Goal: Find specific page/section: Find specific page/section

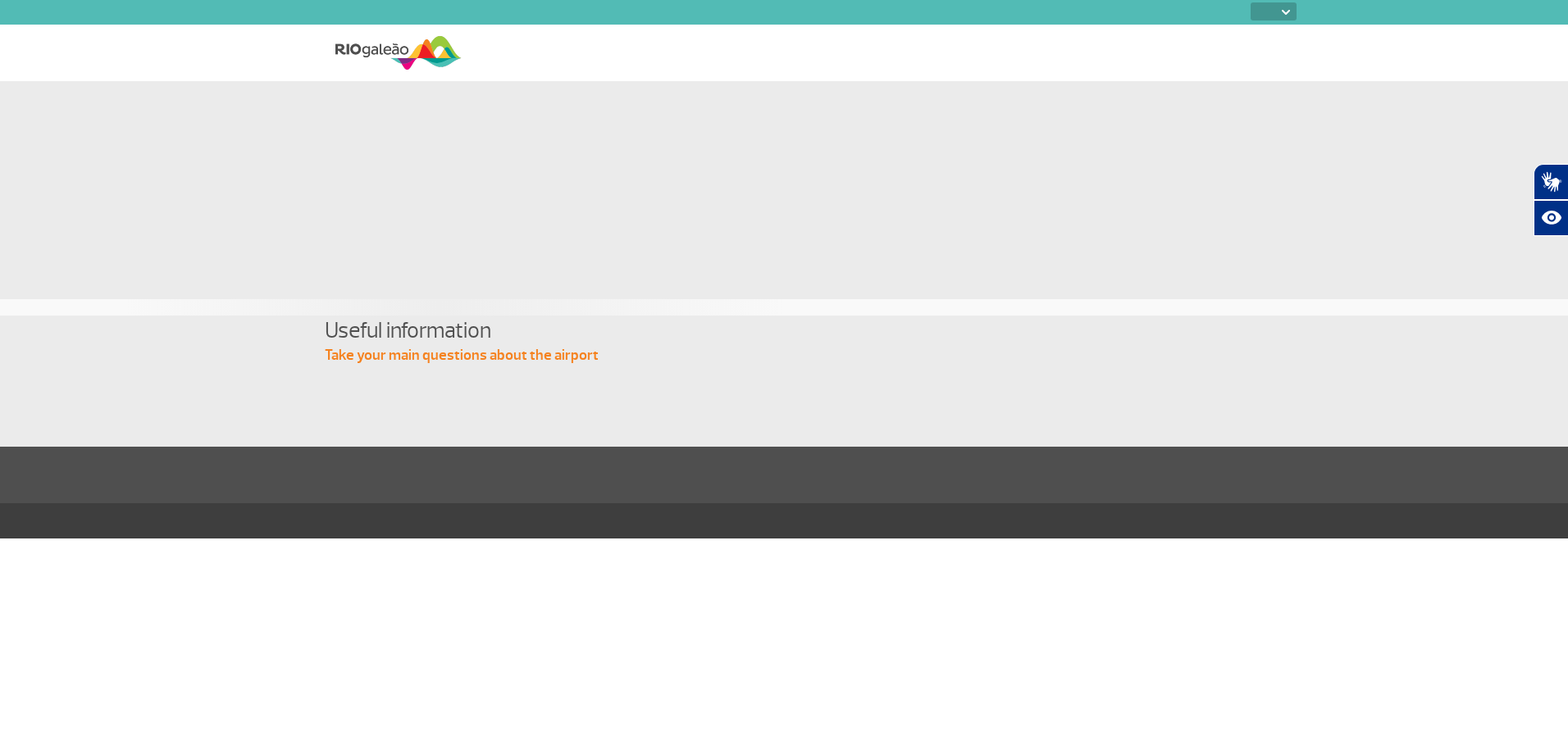
select select
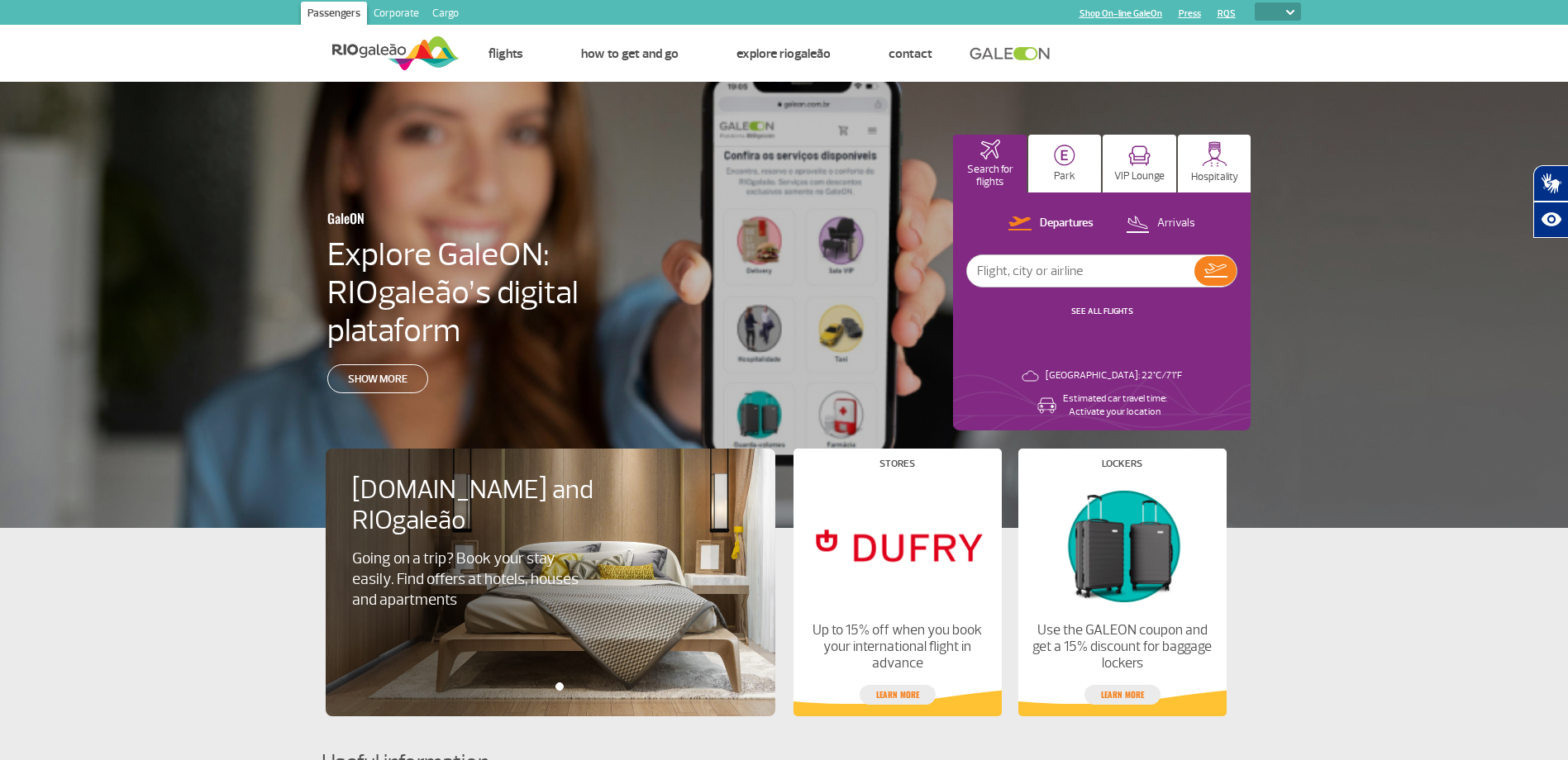
scroll to position [649, 0]
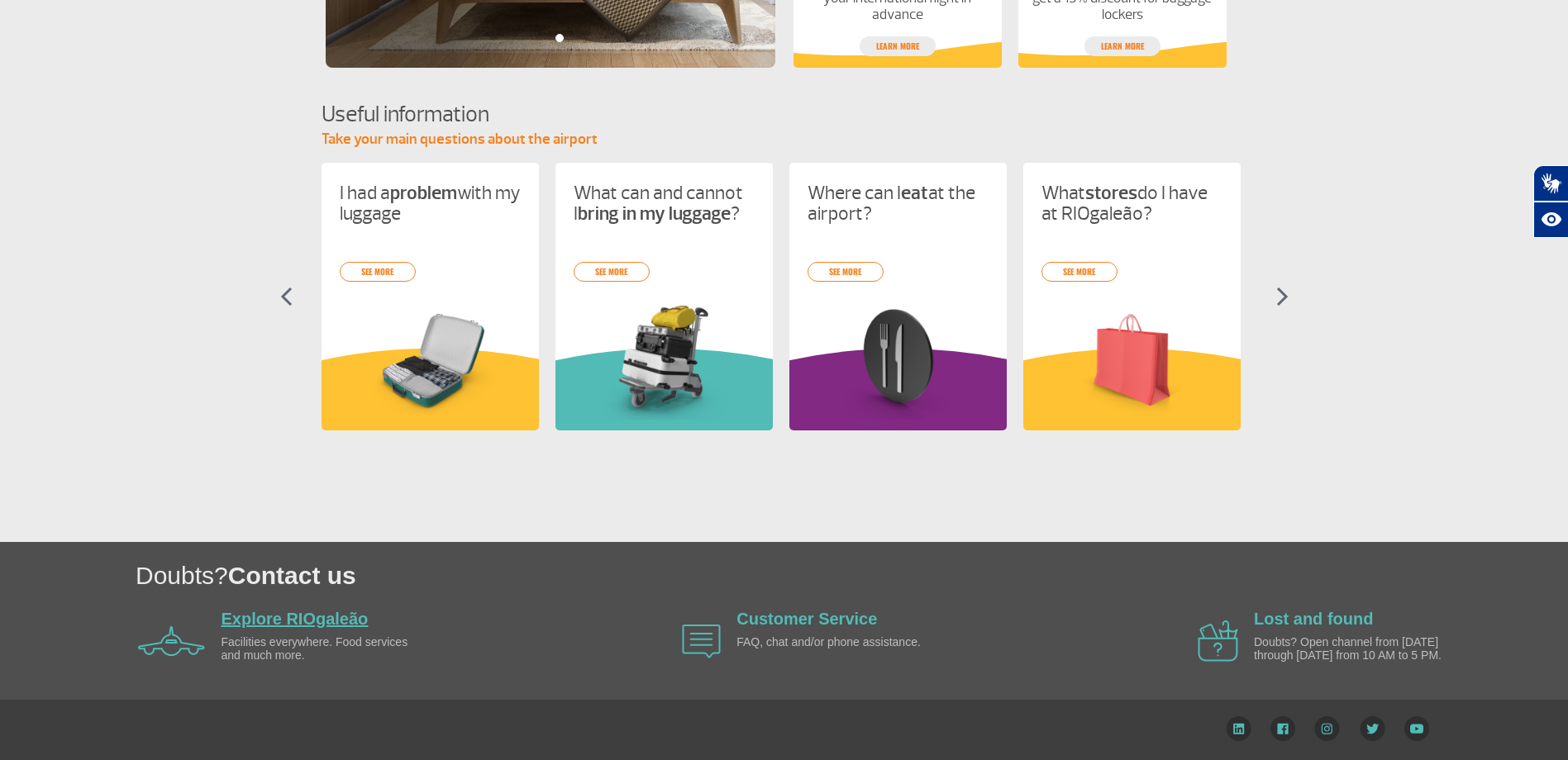
click at [318, 626] on link "Explore RIOgaleão" at bounding box center [295, 619] width 147 height 18
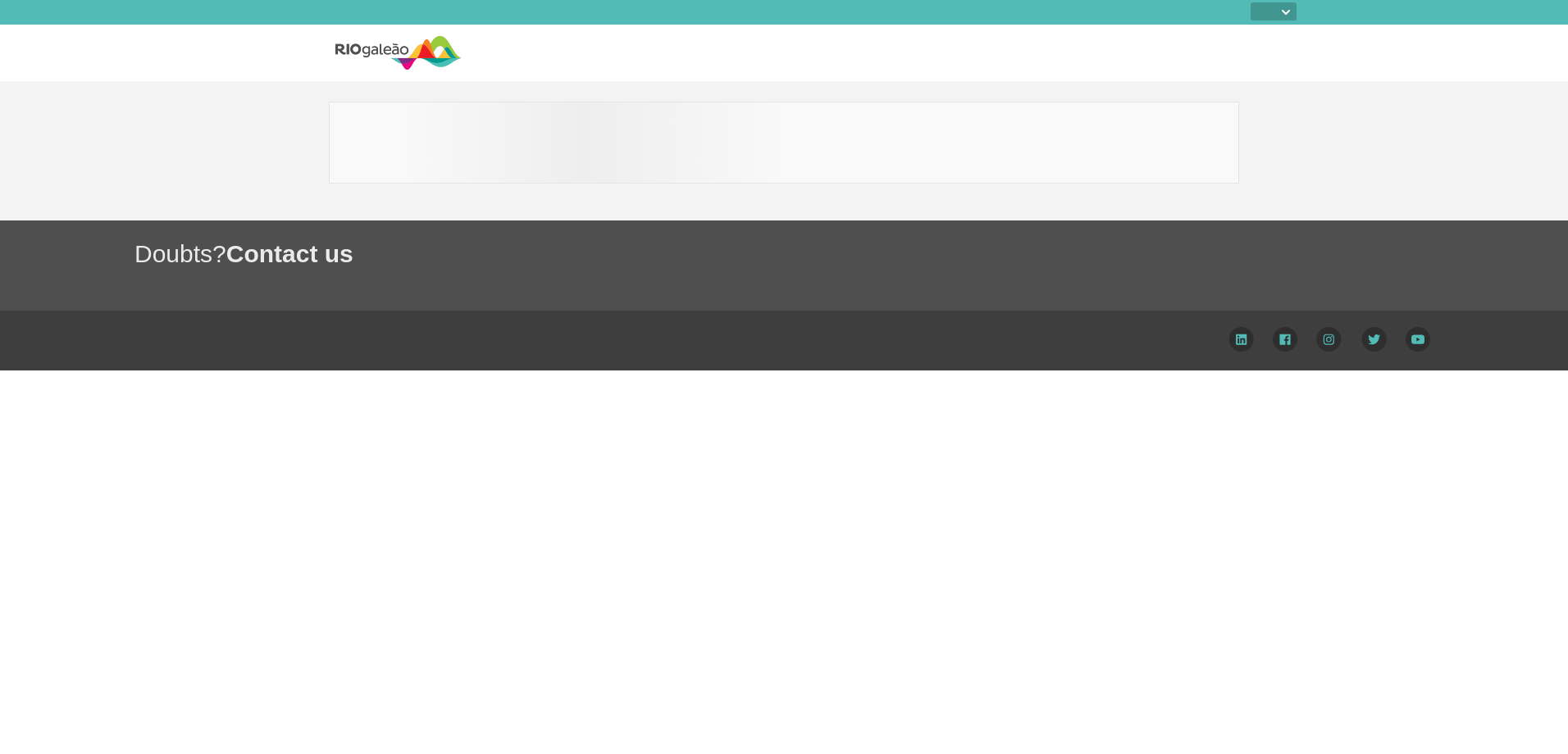
select select
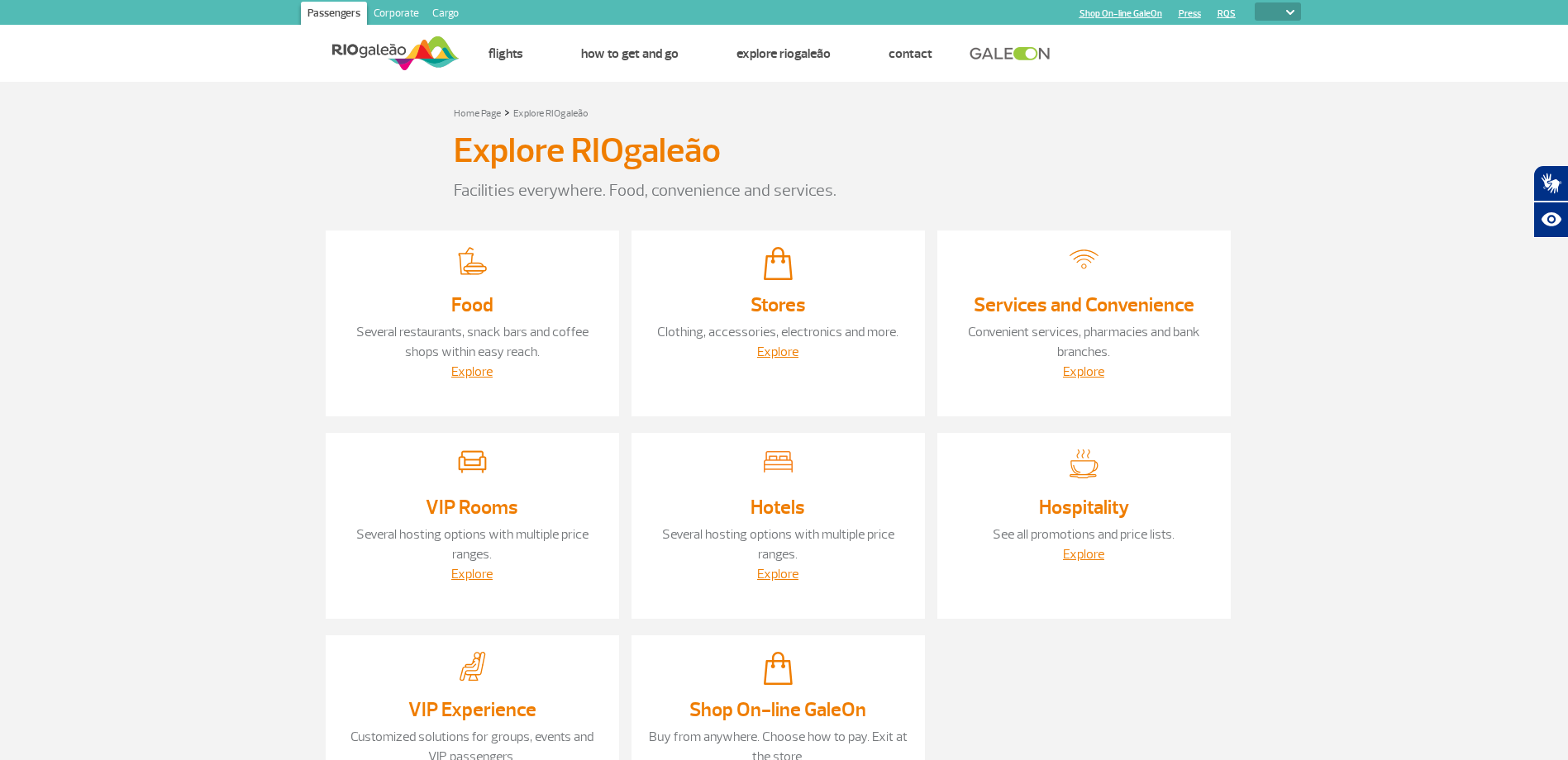
click at [479, 105] on div "Home Page" at bounding box center [477, 112] width 47 height 17
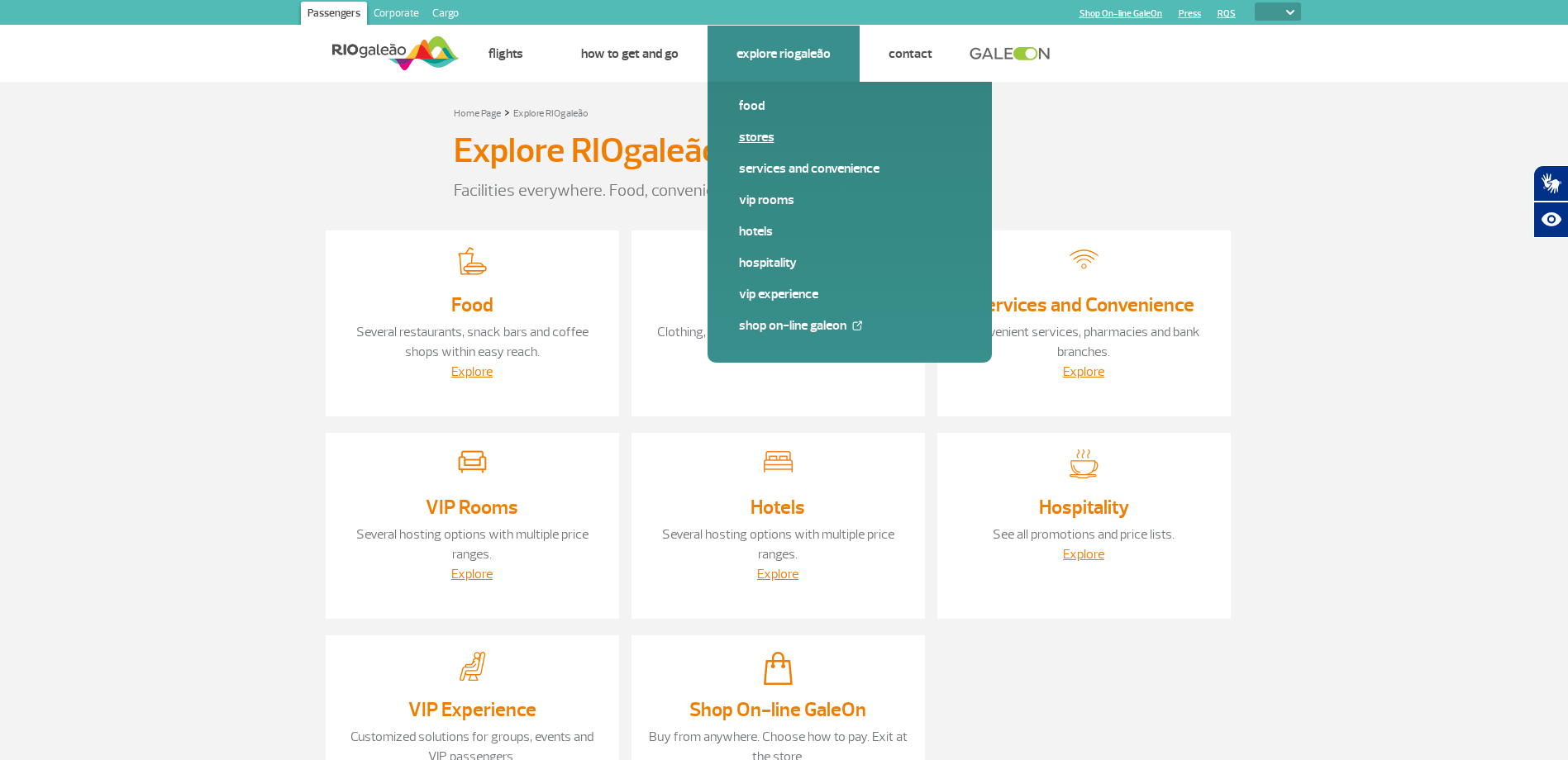
click at [770, 133] on link "Stores" at bounding box center [850, 137] width 222 height 18
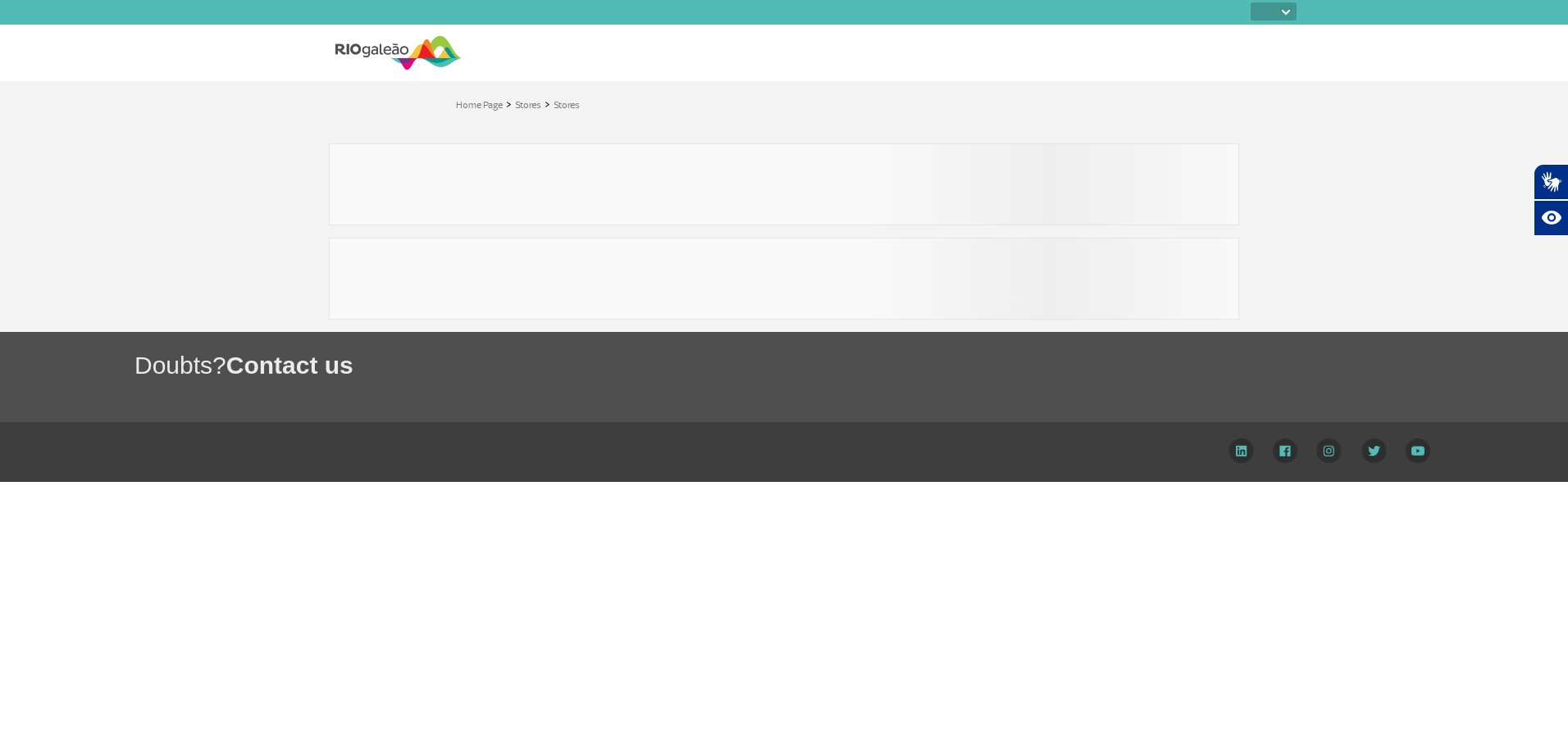
select select
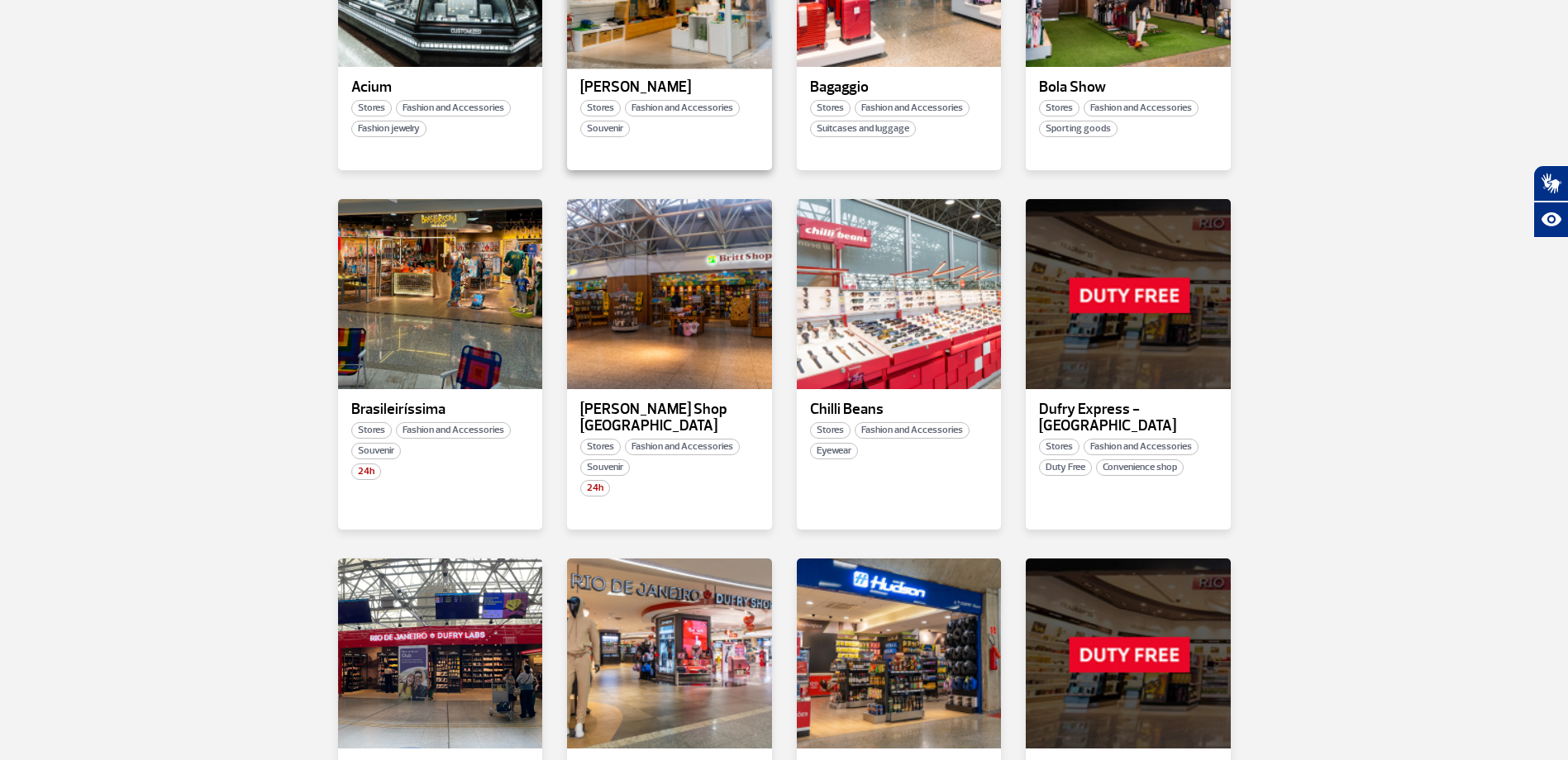
scroll to position [827, 0]
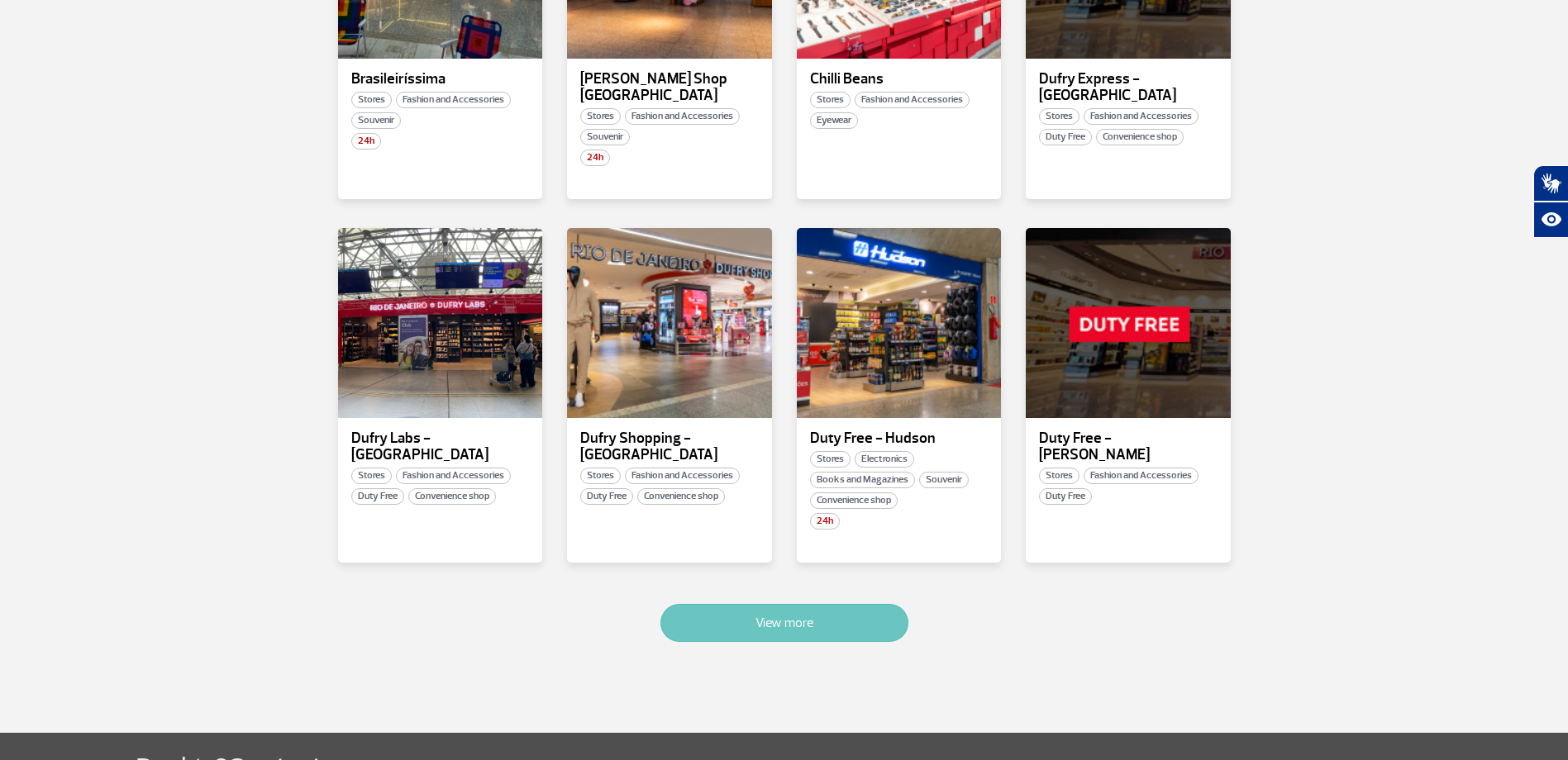
click at [819, 613] on button "View more" at bounding box center [785, 623] width 248 height 38
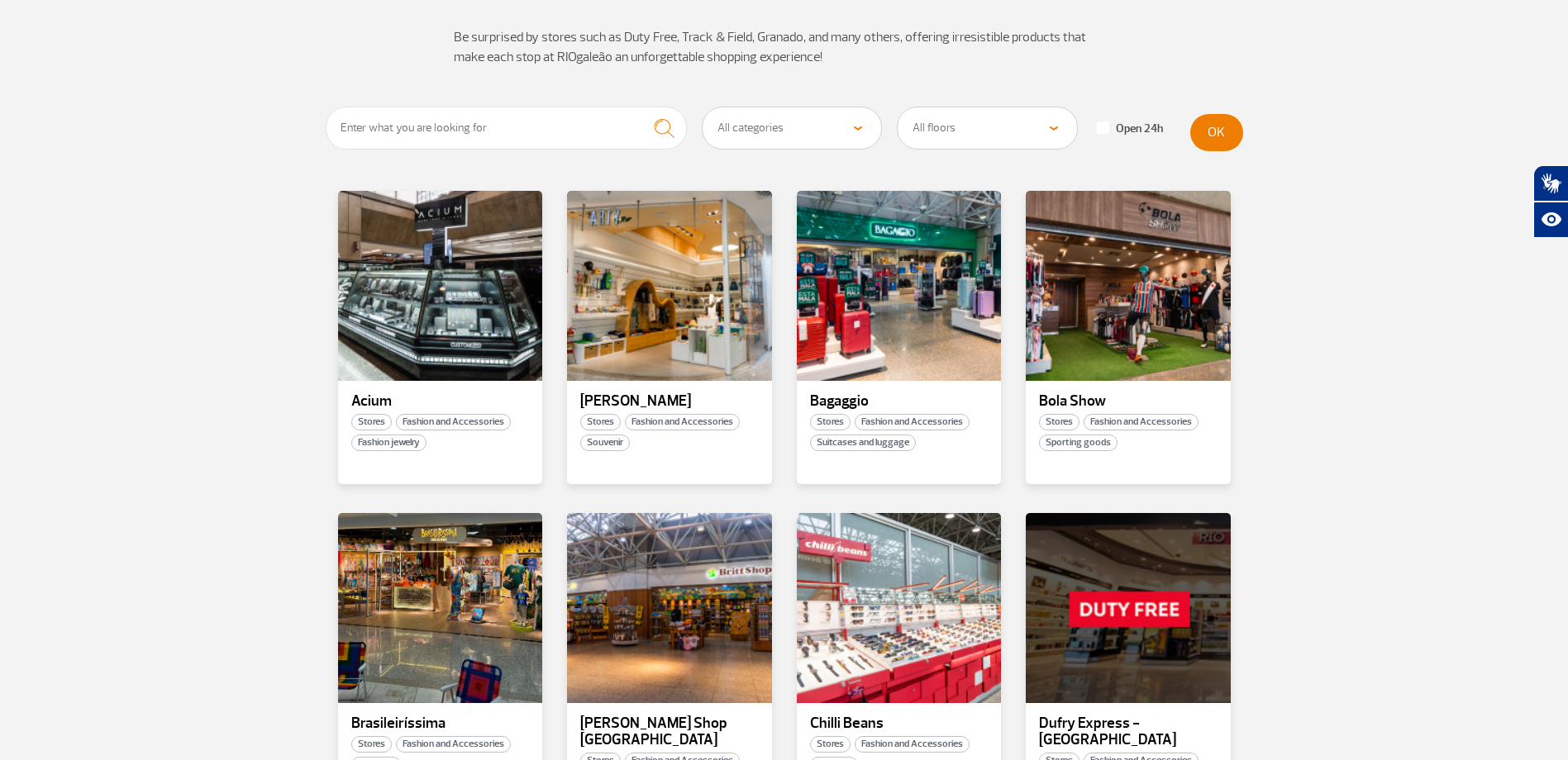
scroll to position [0, 0]
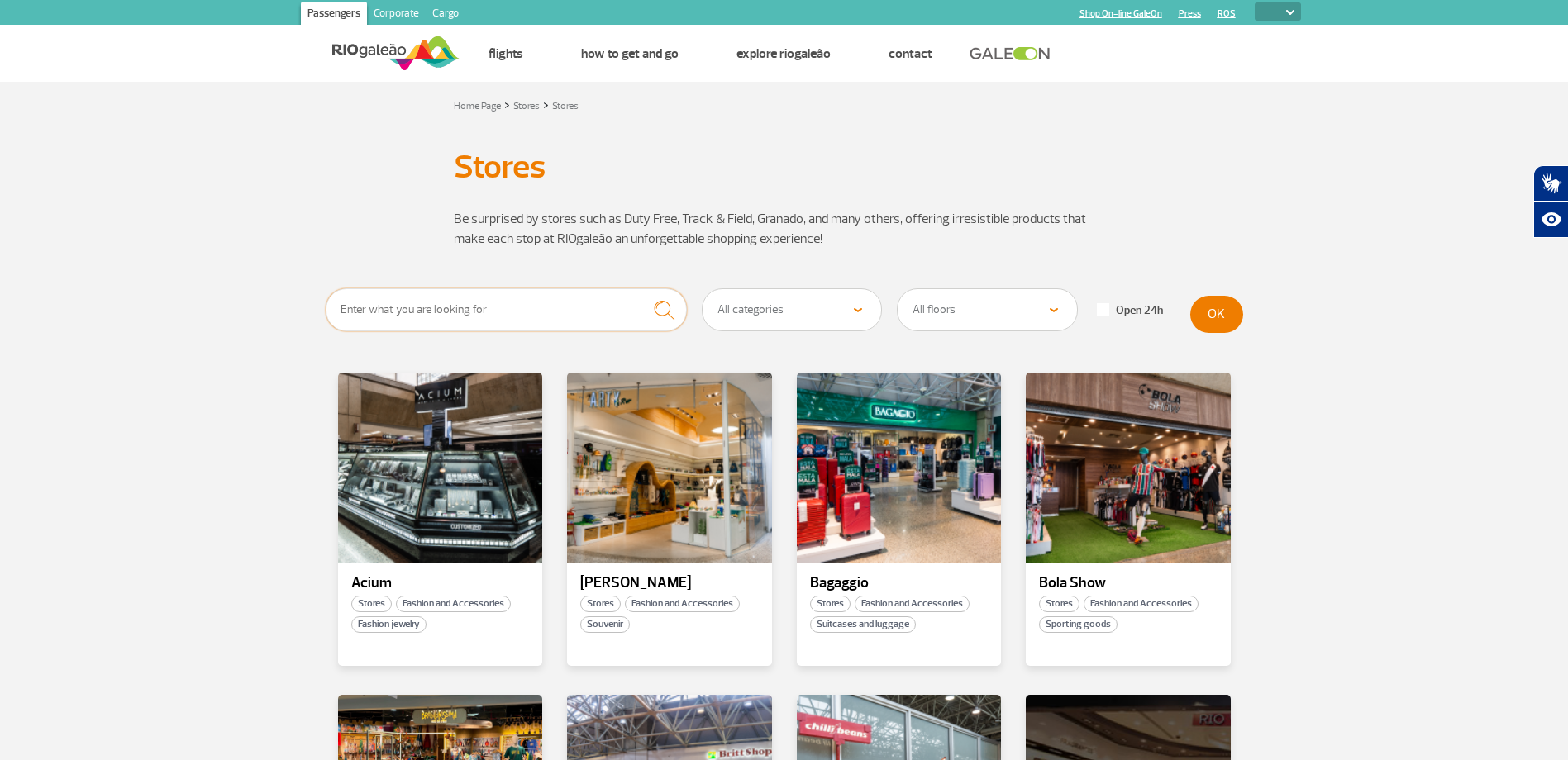
click at [471, 315] on input "text" at bounding box center [507, 309] width 362 height 43
type input "map"
click at [642, 288] on button "submit" at bounding box center [665, 310] width 46 height 44
